Goal: Task Accomplishment & Management: Use online tool/utility

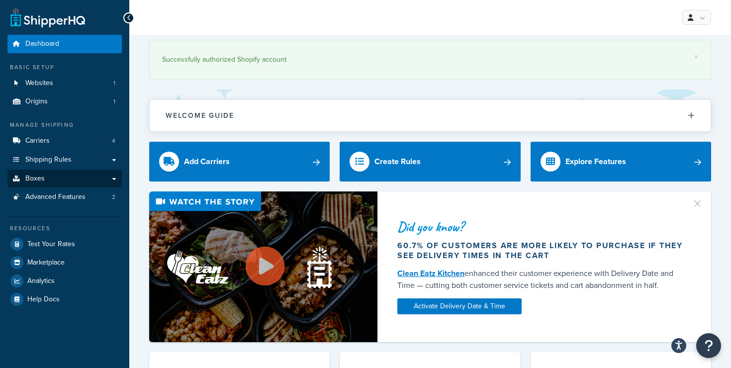
click at [88, 179] on link "Boxes" at bounding box center [64, 179] width 114 height 18
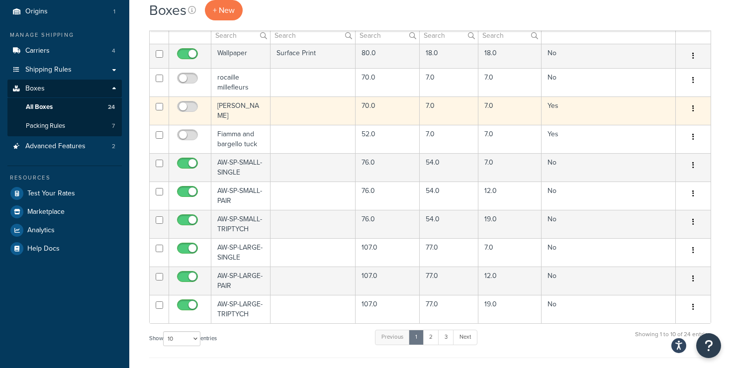
scroll to position [117, 0]
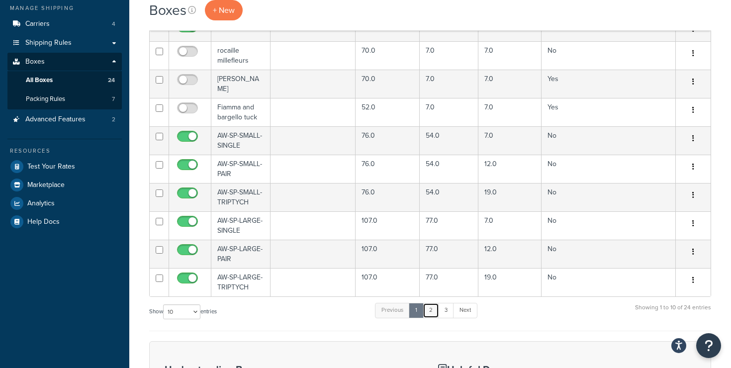
click at [433, 313] on link "2" at bounding box center [431, 310] width 16 height 15
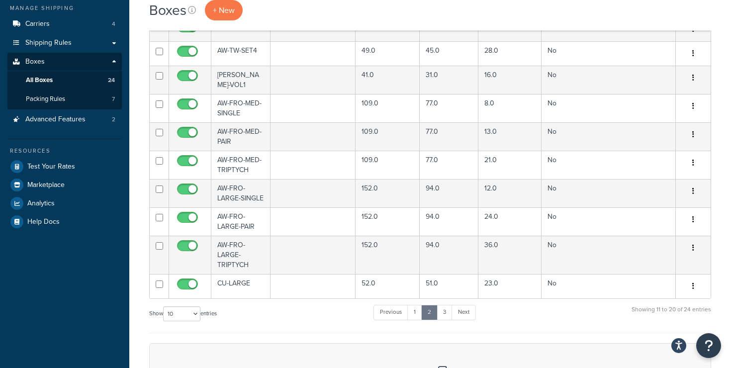
scroll to position [0, 0]
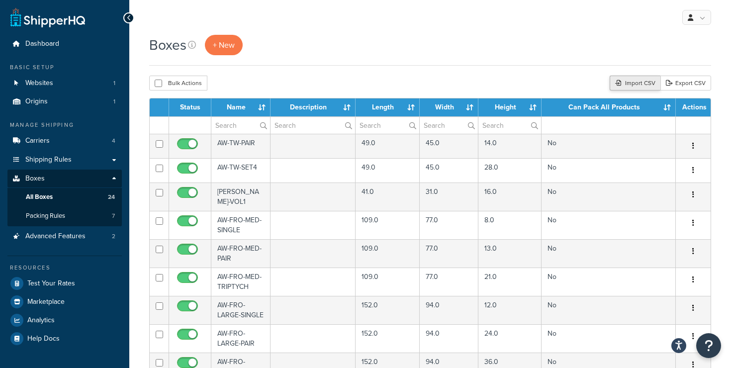
click at [644, 82] on div "Import CSV" at bounding box center [635, 83] width 51 height 15
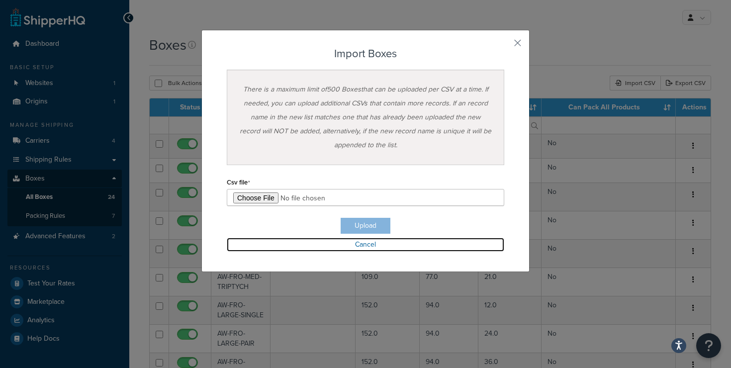
click at [362, 245] on link "Cancel" at bounding box center [366, 245] width 278 height 14
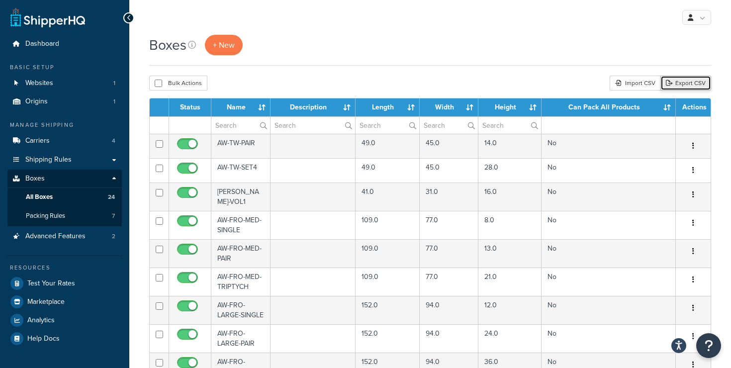
click at [671, 89] on link "Export CSV" at bounding box center [686, 83] width 51 height 15
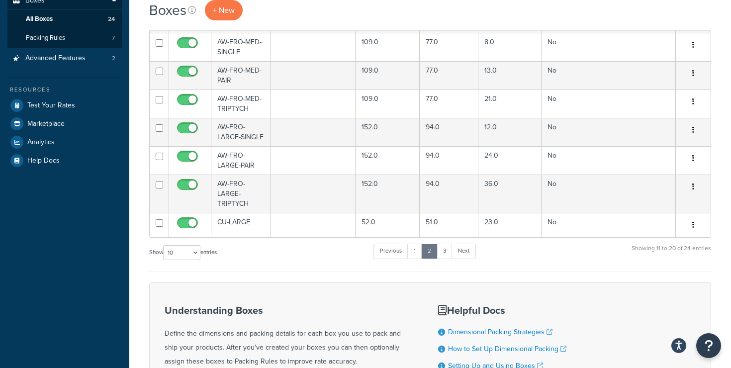
scroll to position [296, 0]
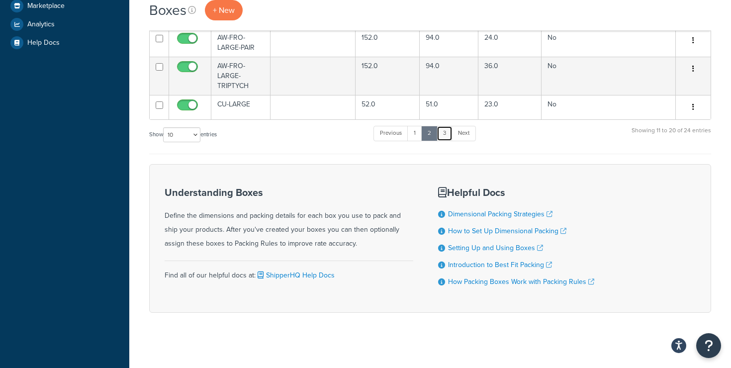
click at [448, 128] on link "3" at bounding box center [445, 133] width 16 height 15
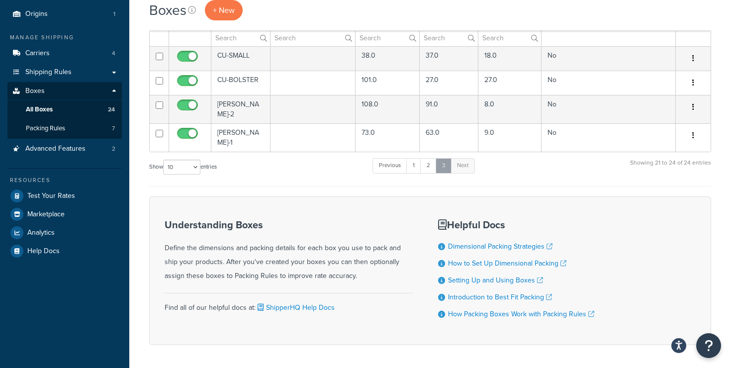
scroll to position [79, 0]
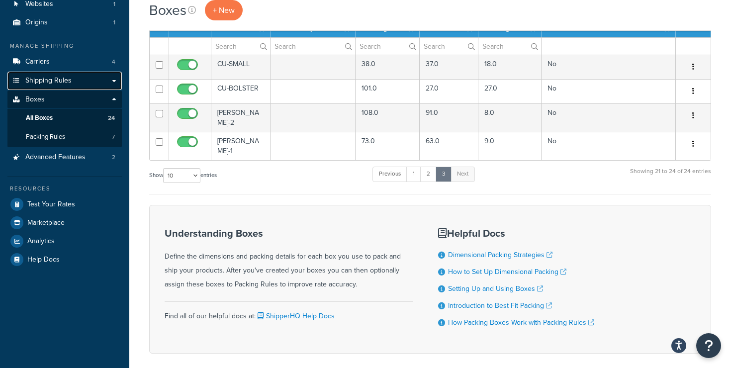
click at [63, 83] on span "Shipping Rules" at bounding box center [48, 81] width 46 height 8
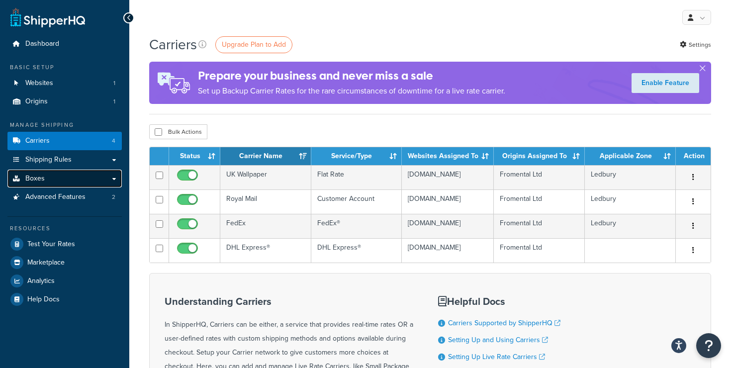
click at [48, 178] on link "Boxes" at bounding box center [64, 179] width 114 height 18
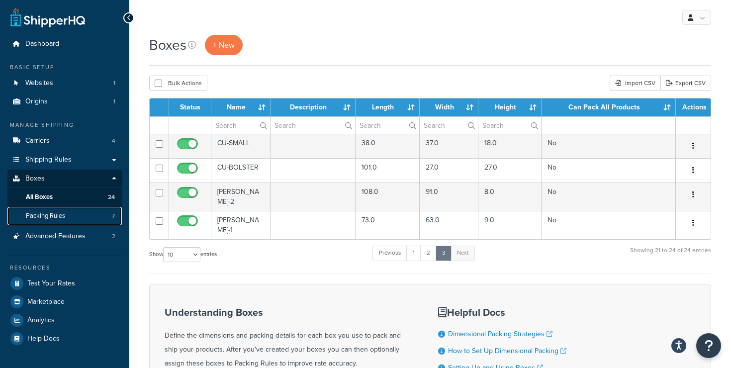
click at [68, 221] on link "Packing Rules 7" at bounding box center [64, 216] width 114 height 18
